Goal: Entertainment & Leisure: Consume media (video, audio)

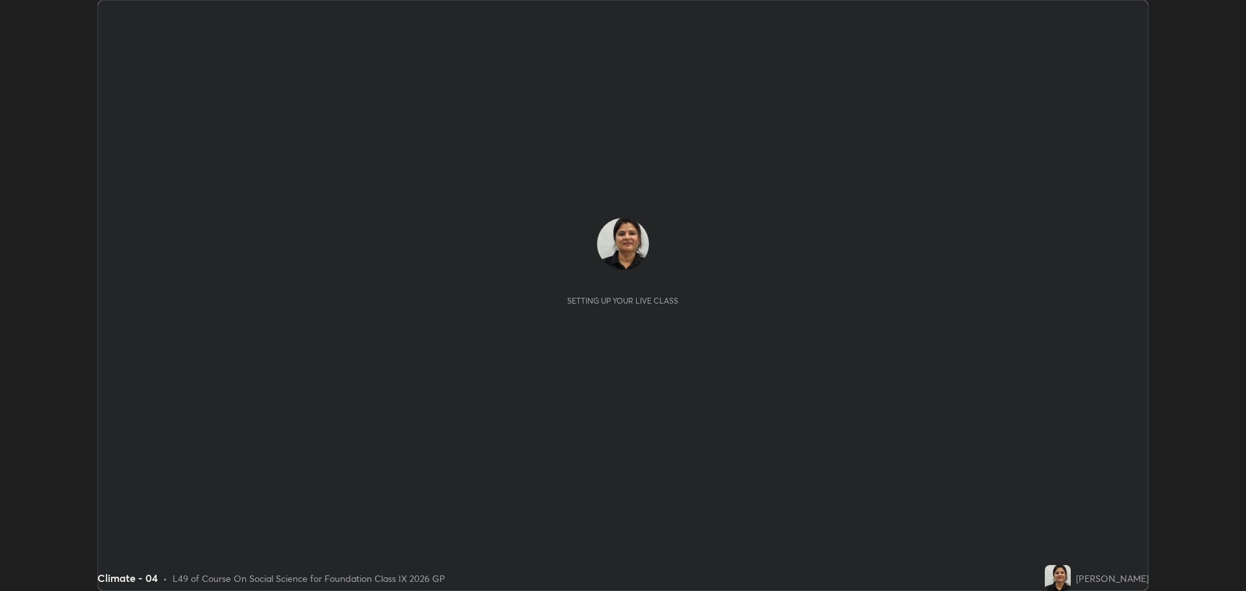
scroll to position [591, 1245]
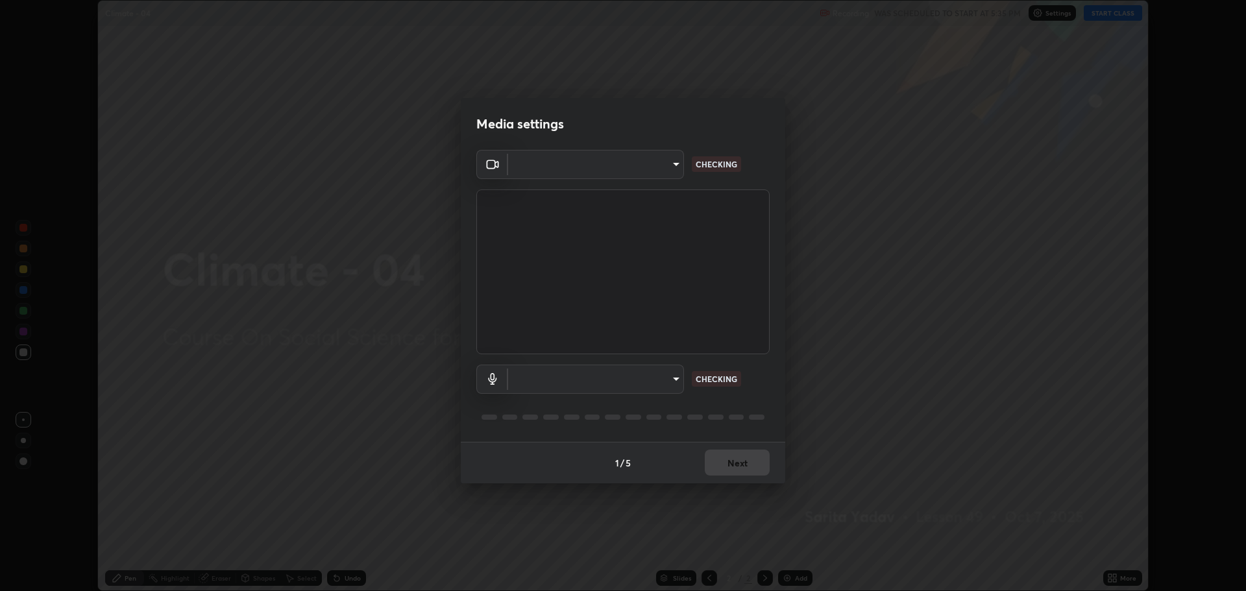
type input "818fcefd3fddf3d091a7478ec67eb8981ca9e8ab5665e76ce228af1b2ffa74de"
type input "9eef42aa830c615b5d7534580cc3e66c86575aa8da00648f2c59efabe6233f6d"
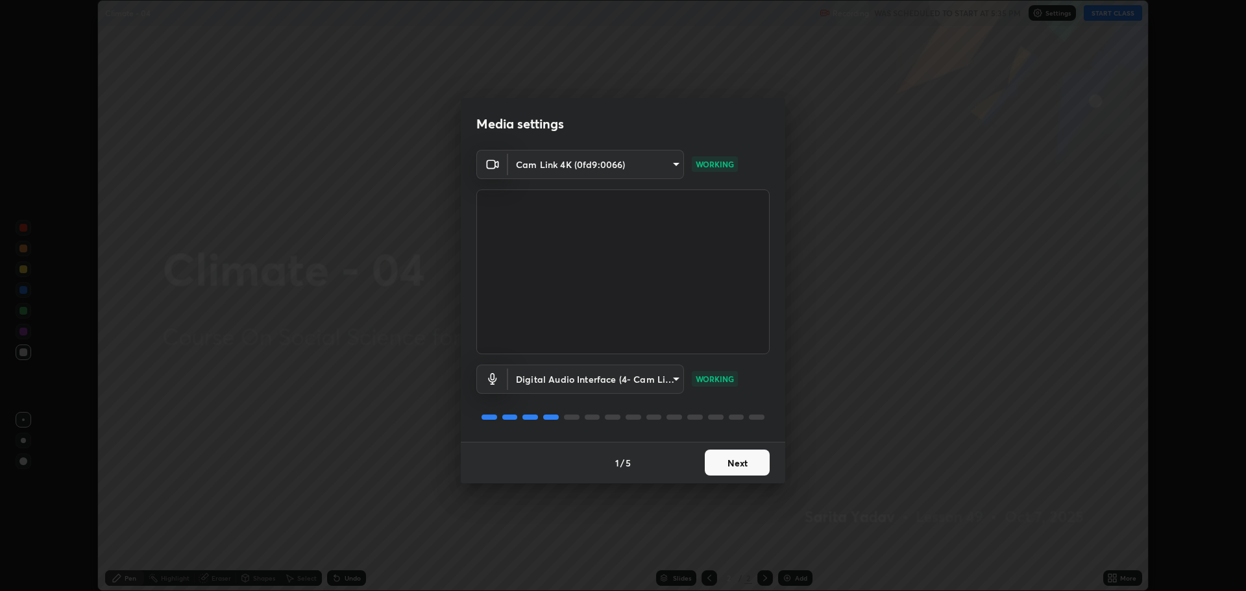
click at [723, 462] on button "Next" at bounding box center [737, 463] width 65 height 26
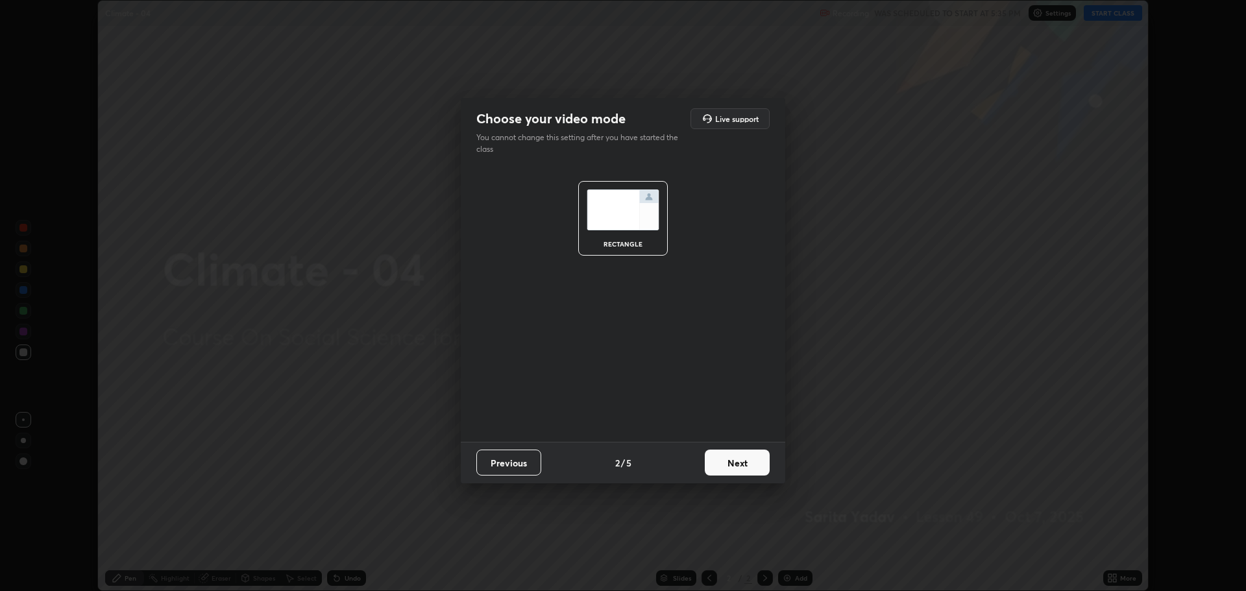
click at [736, 459] on button "Next" at bounding box center [737, 463] width 65 height 26
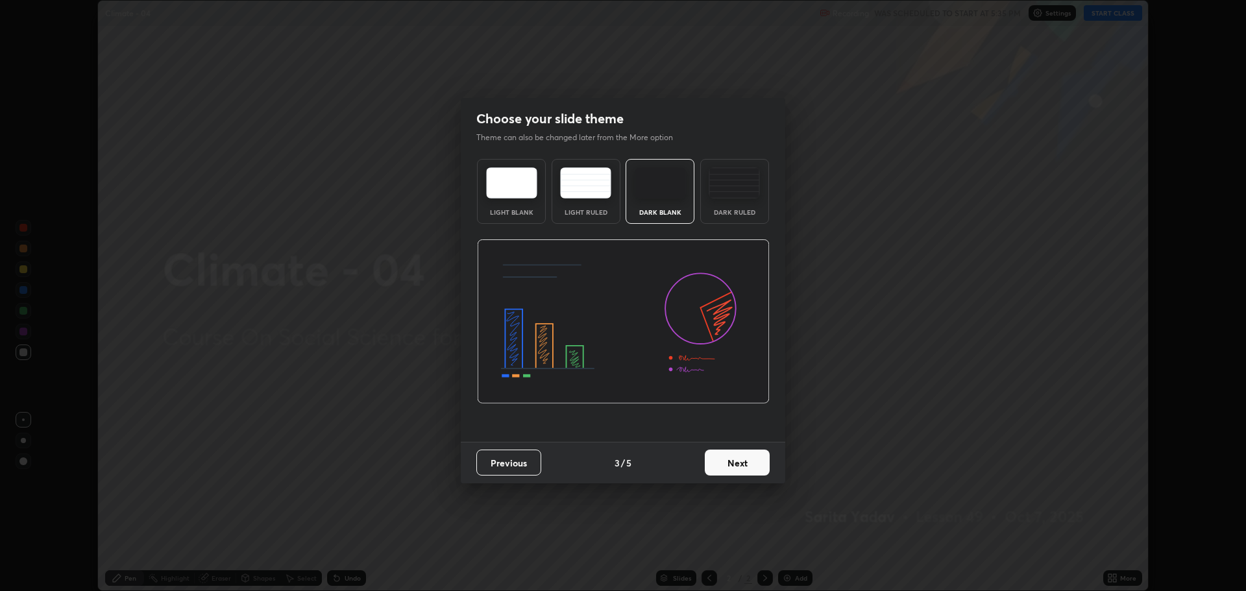
click at [526, 185] on img at bounding box center [511, 182] width 51 height 31
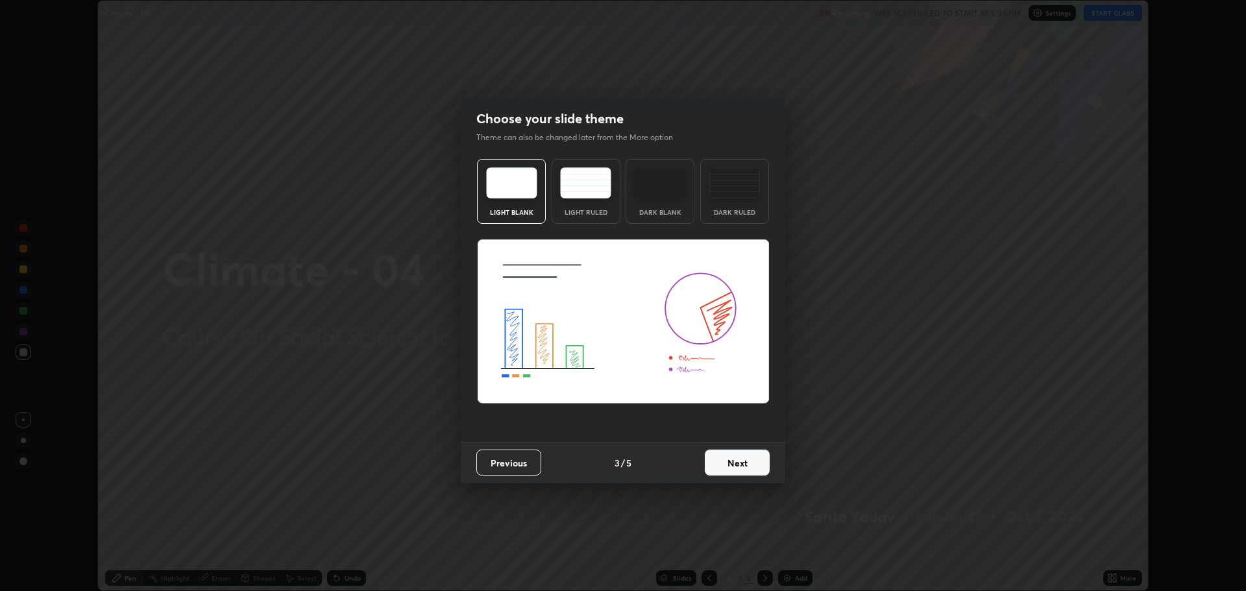
click at [733, 459] on button "Next" at bounding box center [737, 463] width 65 height 26
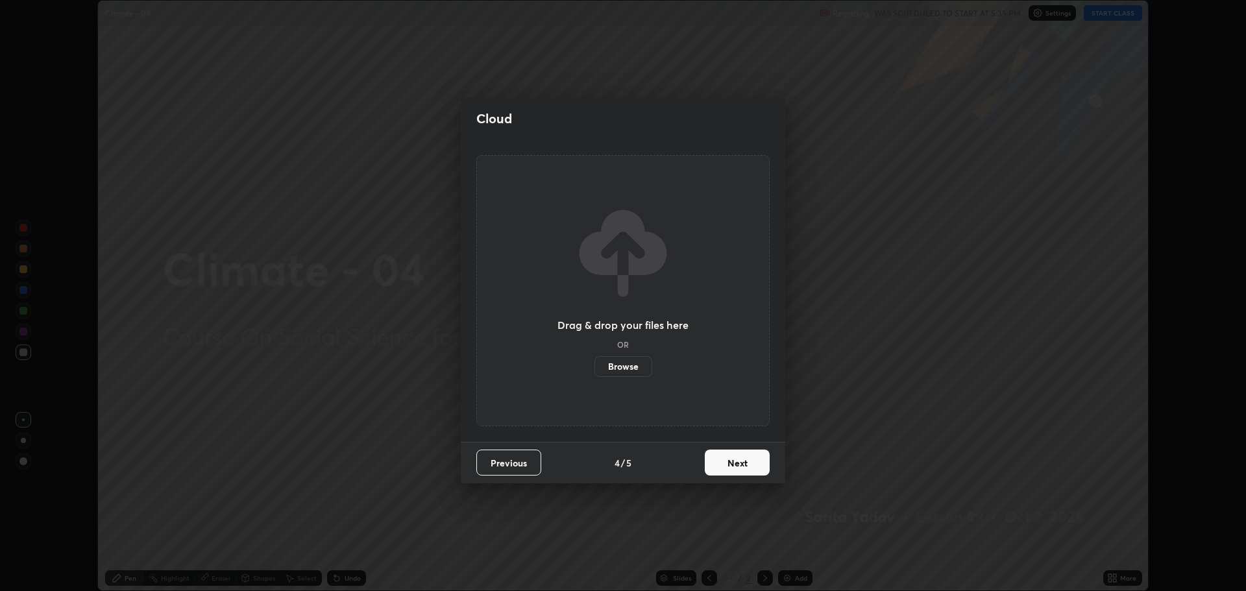
click at [734, 467] on button "Next" at bounding box center [737, 463] width 65 height 26
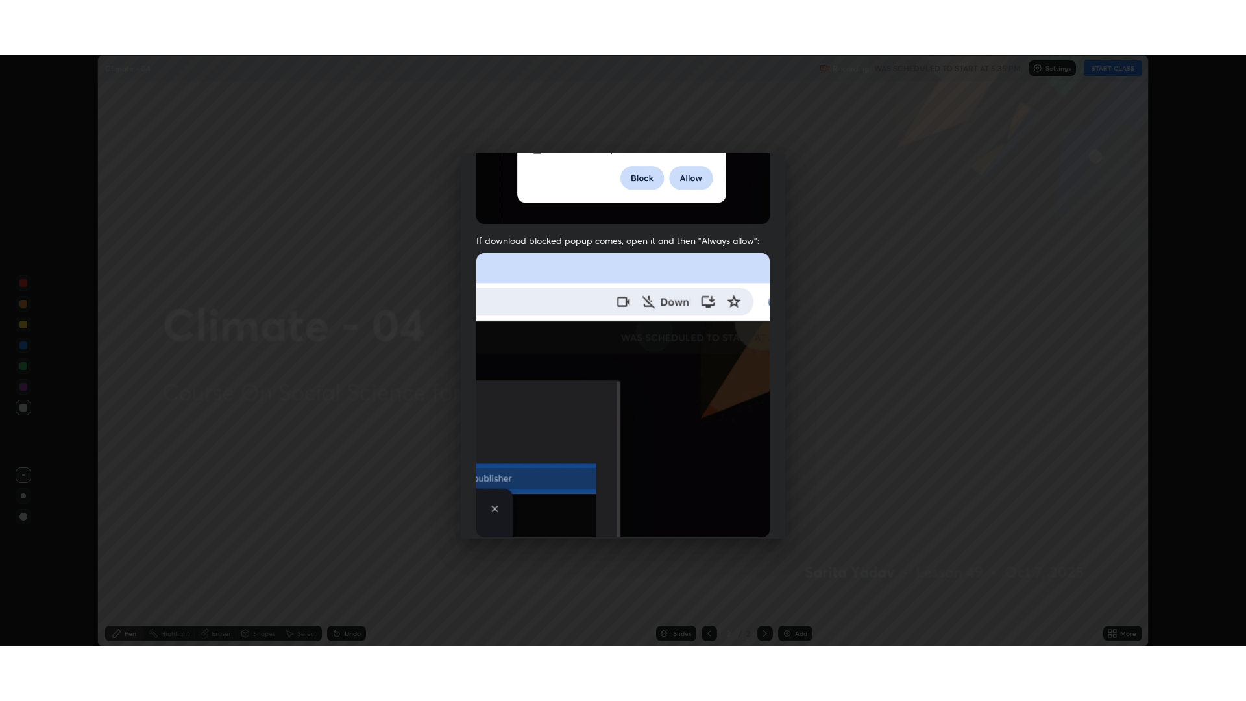
scroll to position [263, 0]
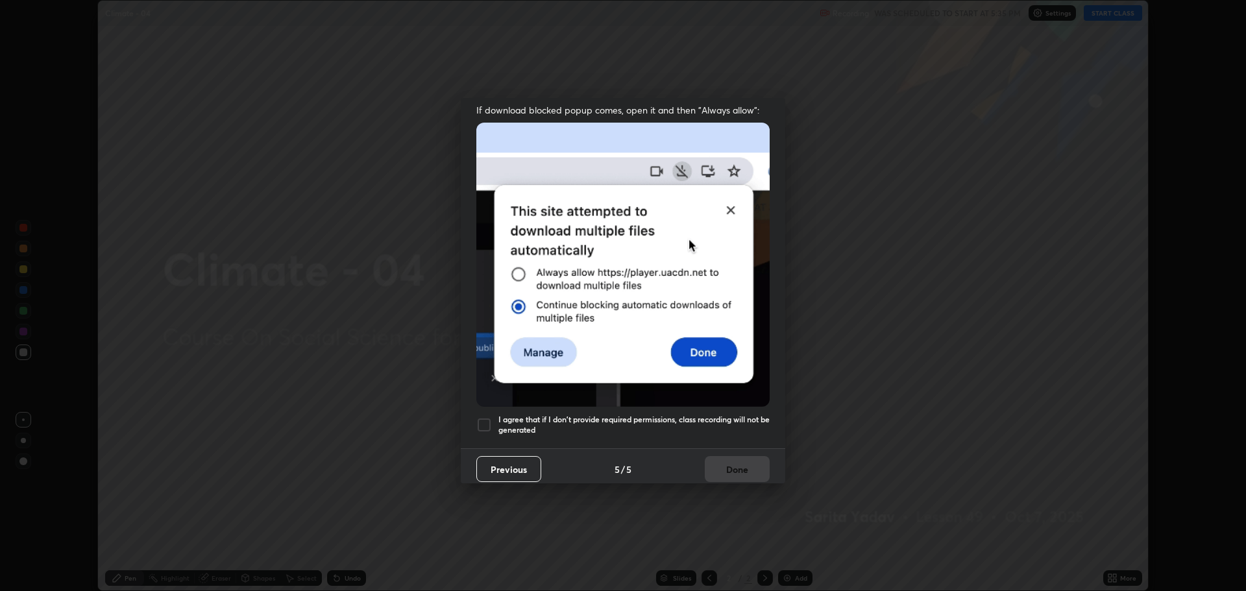
click at [481, 423] on div at bounding box center [484, 425] width 16 height 16
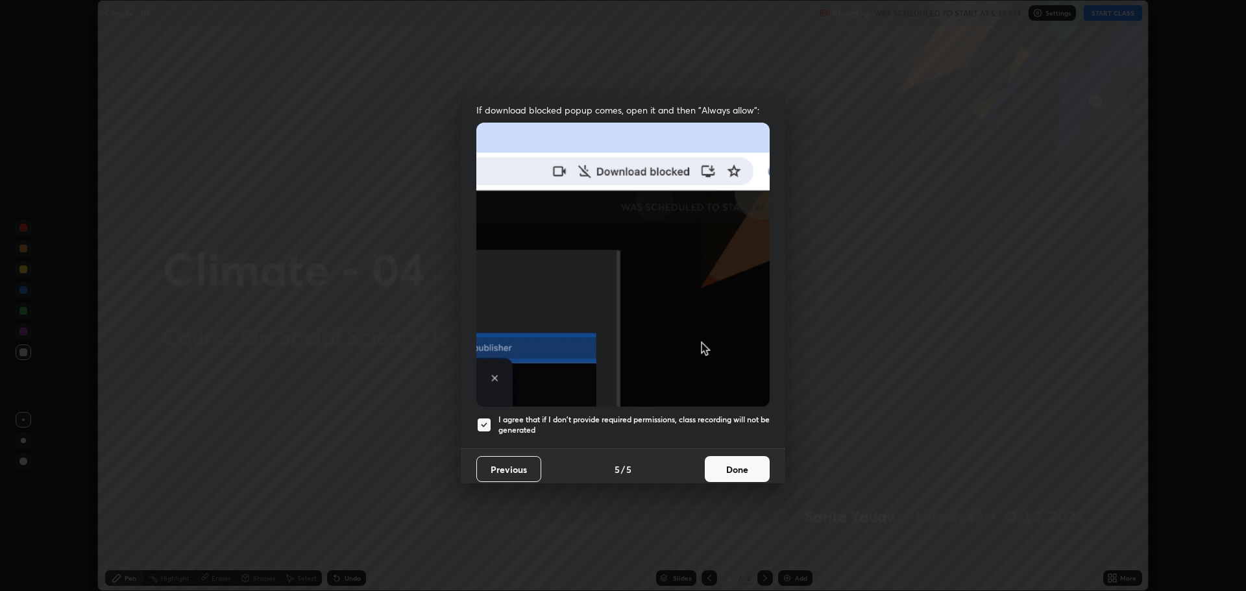
click at [725, 468] on button "Done" at bounding box center [737, 469] width 65 height 26
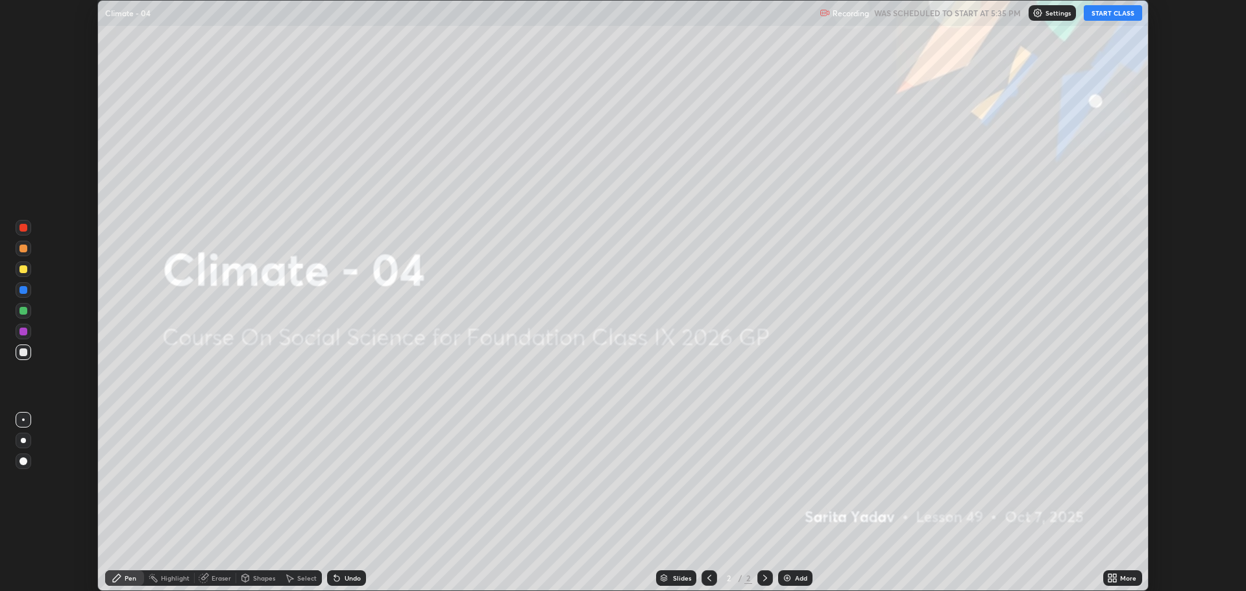
click at [1106, 16] on button "START CLASS" at bounding box center [1112, 13] width 58 height 16
click at [783, 579] on img at bounding box center [787, 578] width 10 height 10
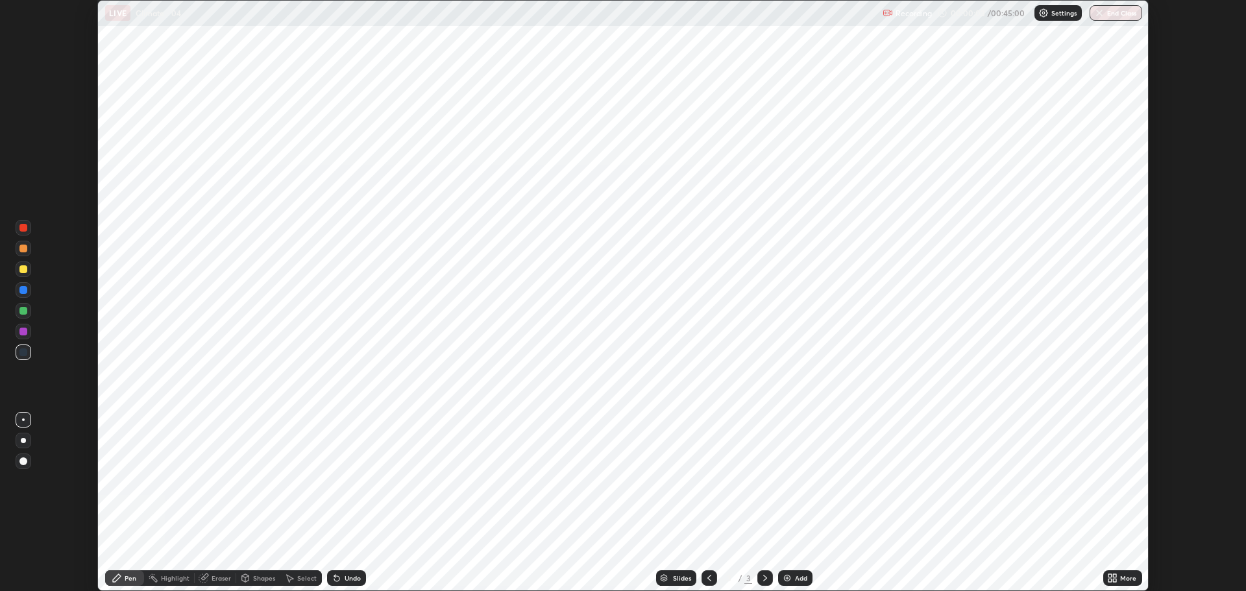
click at [1122, 579] on div "More" at bounding box center [1128, 578] width 16 height 6
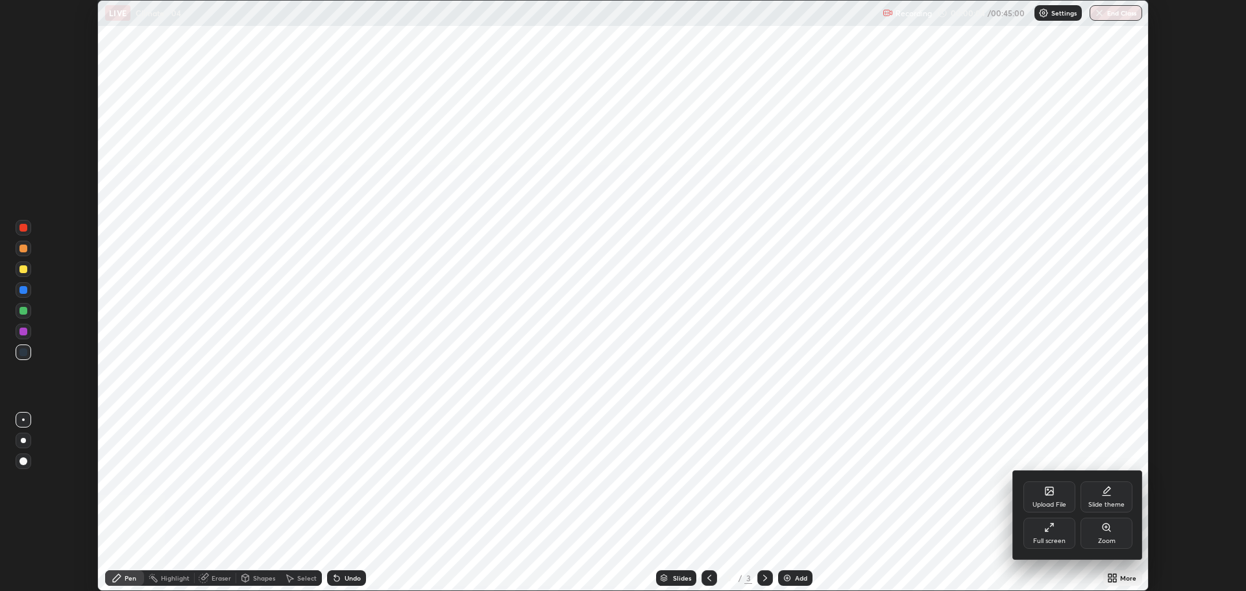
click at [1111, 538] on div "Zoom" at bounding box center [1107, 541] width 18 height 6
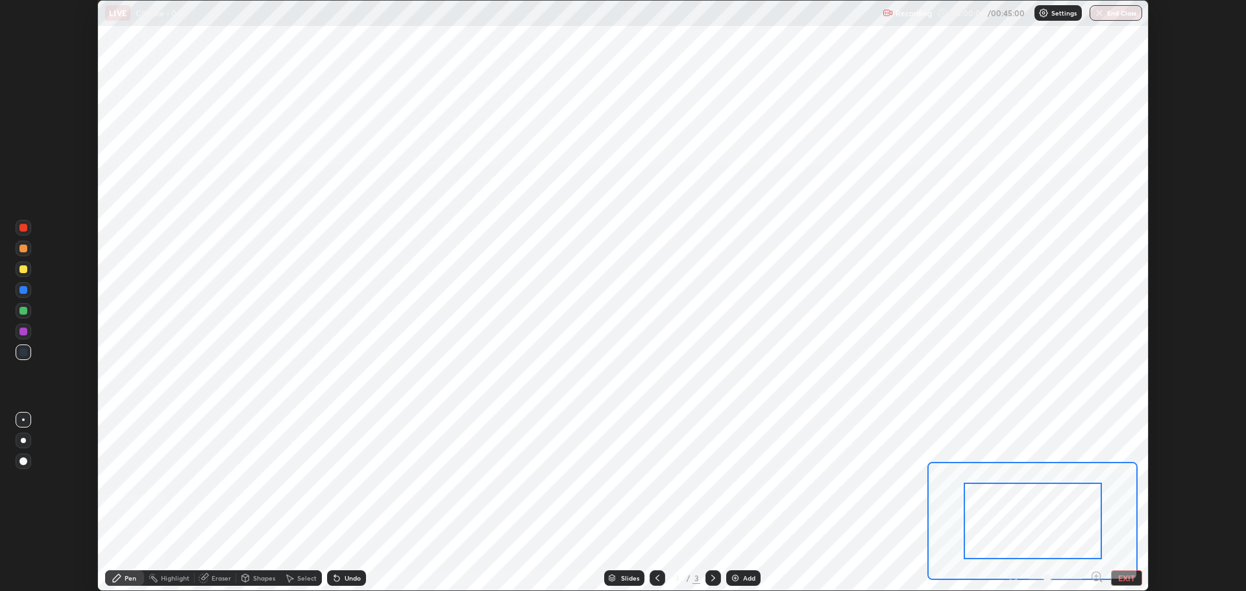
click at [1129, 585] on button "EXIT" at bounding box center [1126, 578] width 31 height 16
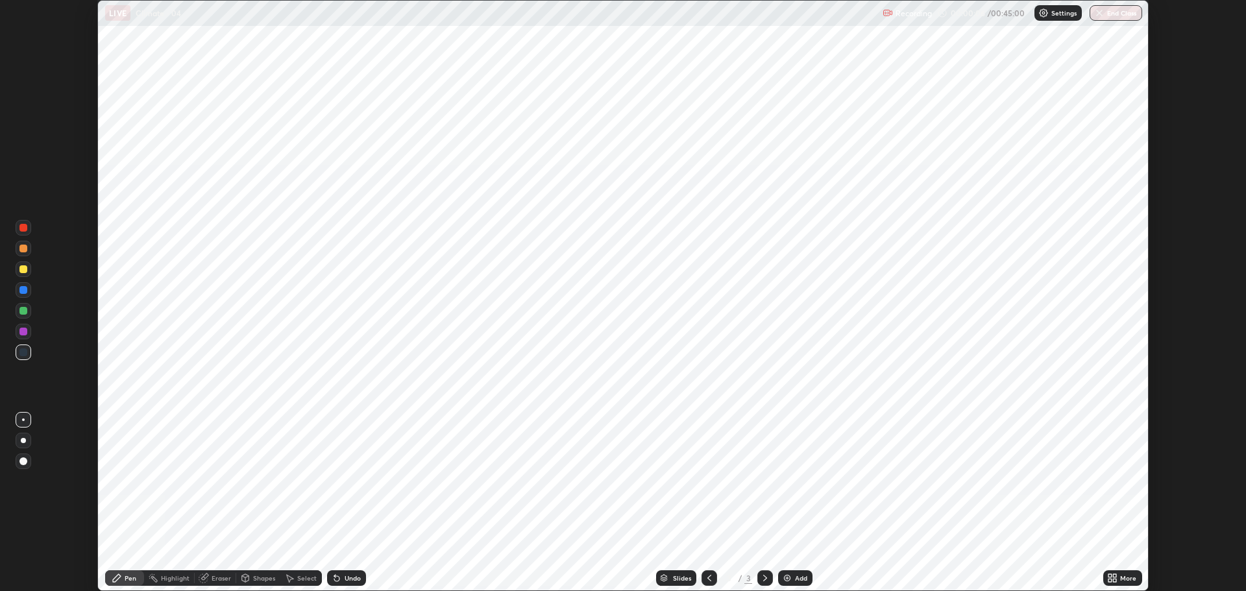
click at [1122, 577] on div "More" at bounding box center [1128, 578] width 16 height 6
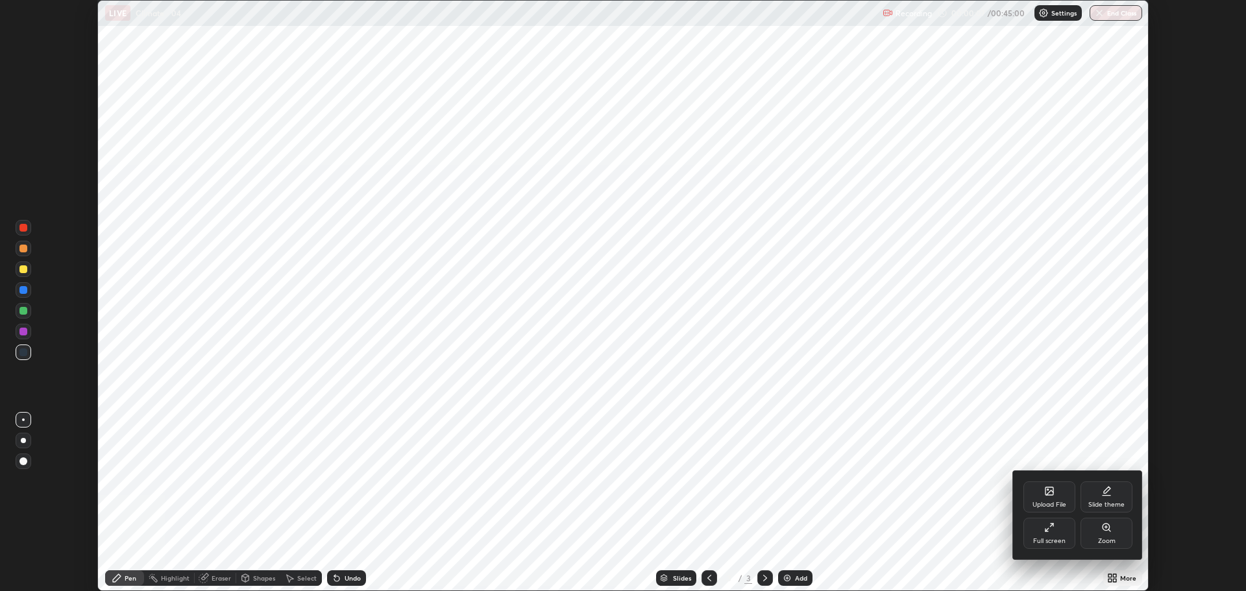
click at [1043, 529] on div "Full screen" at bounding box center [1049, 533] width 52 height 31
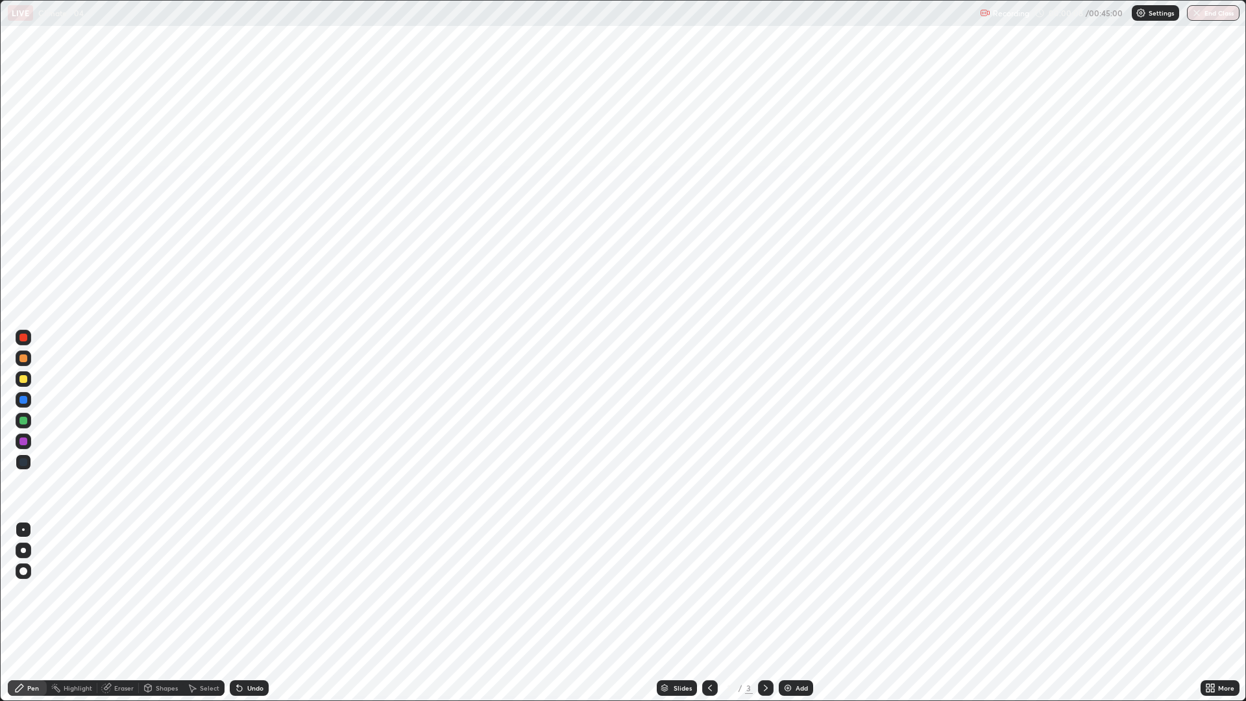
scroll to position [701, 1246]
click at [28, 442] on div at bounding box center [24, 441] width 16 height 16
click at [21, 422] on div at bounding box center [23, 421] width 8 height 8
click at [22, 548] on div at bounding box center [23, 550] width 5 height 5
